Goal: Obtain resource: Obtain resource

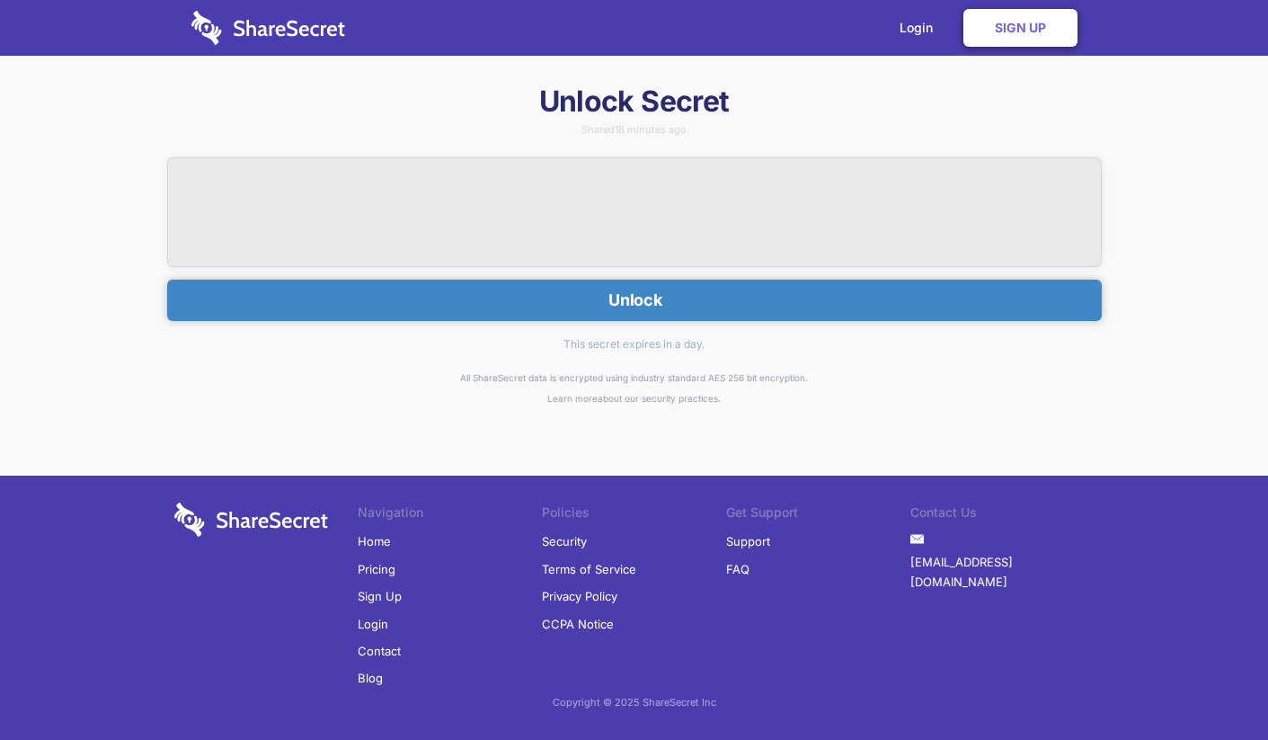
click at [674, 307] on button "Unlock" at bounding box center [634, 300] width 935 height 41
click at [703, 286] on button "Unlock" at bounding box center [634, 300] width 935 height 41
